Goal: Information Seeking & Learning: Learn about a topic

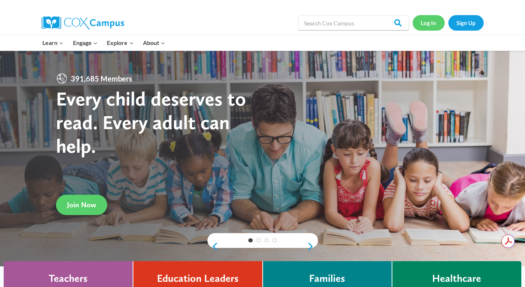
click at [428, 24] on link "Log In" at bounding box center [429, 22] width 32 height 15
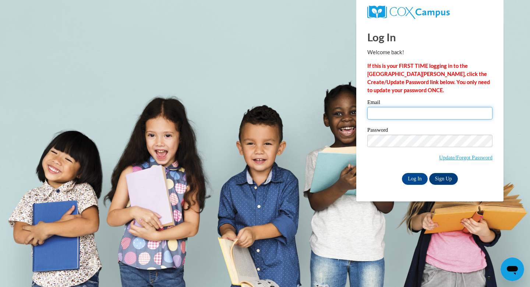
click at [429, 112] on input "Email" at bounding box center [430, 113] width 125 height 13
type input "heatherr@rcsnc.org"
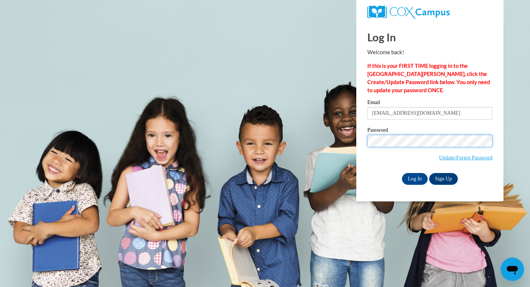
click at [402, 173] on input "Log In" at bounding box center [415, 179] width 26 height 12
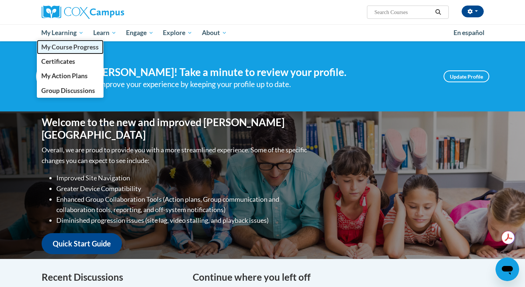
click at [72, 46] on span "My Course Progress" at bounding box center [69, 47] width 57 height 8
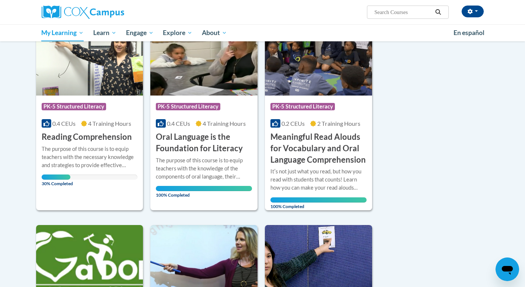
scroll to position [107, 0]
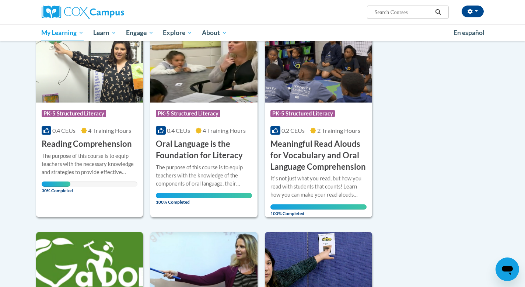
click at [116, 173] on div "The purpose of this course is to equip teachers with the necessary knowledge an…" at bounding box center [90, 164] width 96 height 24
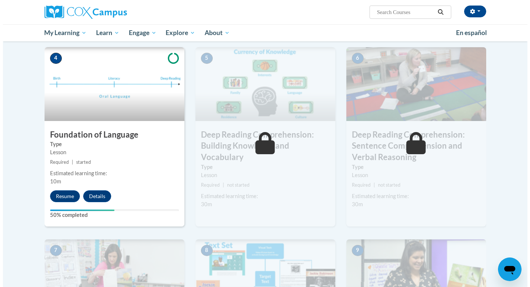
scroll to position [351, 0]
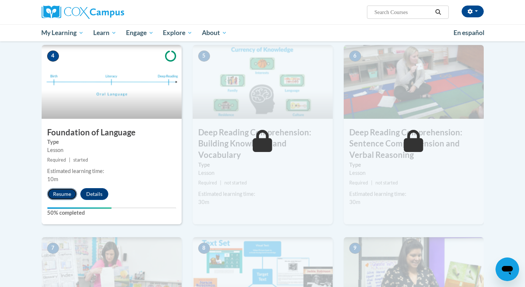
click at [57, 189] on button "Resume" at bounding box center [62, 194] width 30 height 12
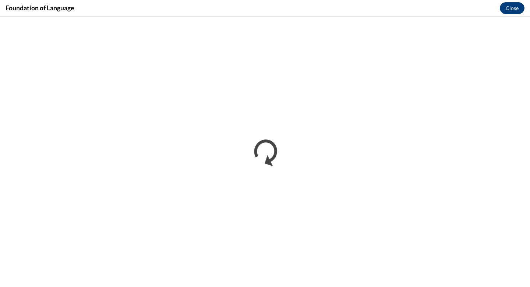
scroll to position [0, 0]
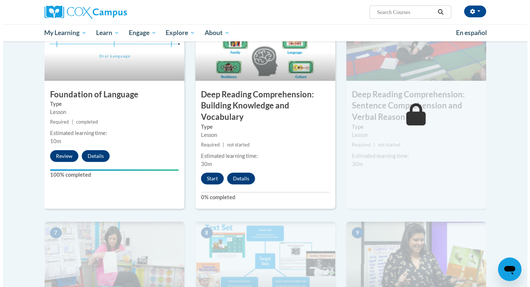
scroll to position [396, 0]
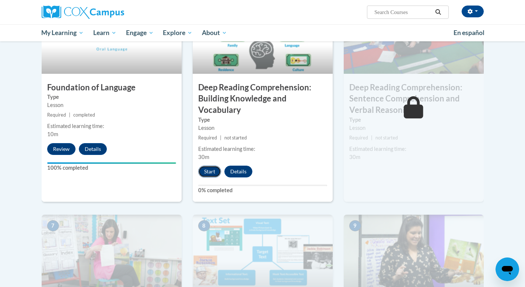
click at [207, 167] on button "Start" at bounding box center [209, 171] width 23 height 12
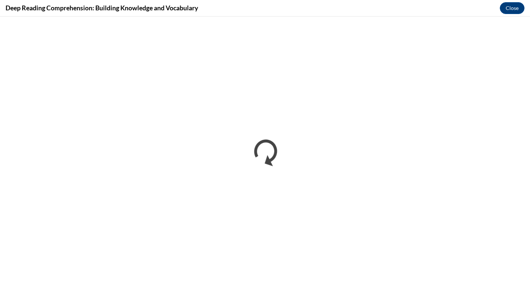
scroll to position [0, 0]
